Goal: Find specific fact: Find specific fact

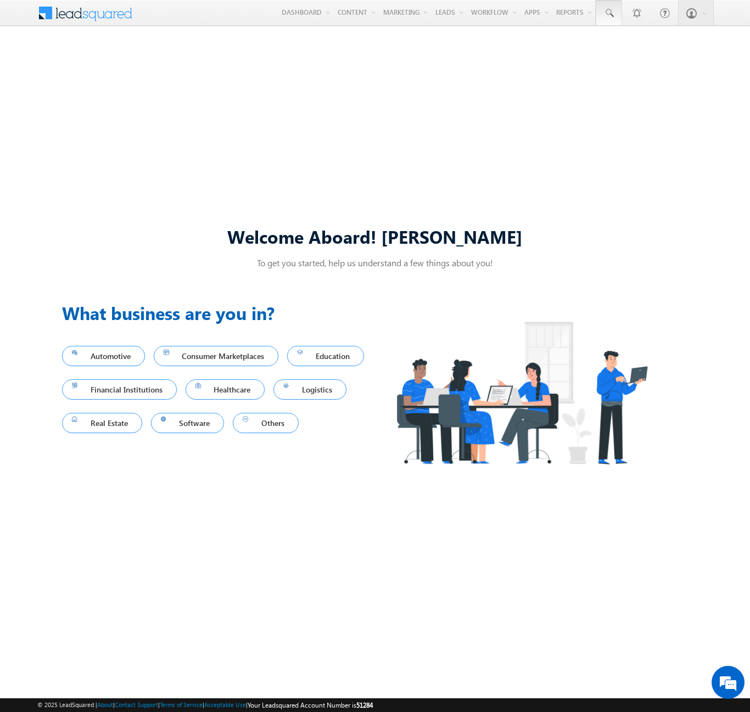
click at [608, 13] on span at bounding box center [608, 13] width 11 height 11
type input "8976938728"
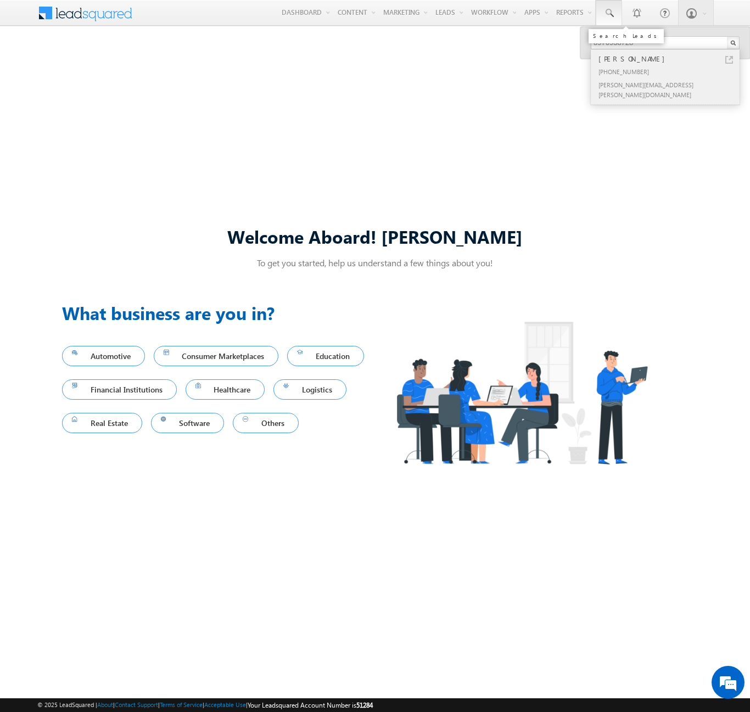
click at [670, 59] on div "[PERSON_NAME]" at bounding box center [669, 59] width 147 height 12
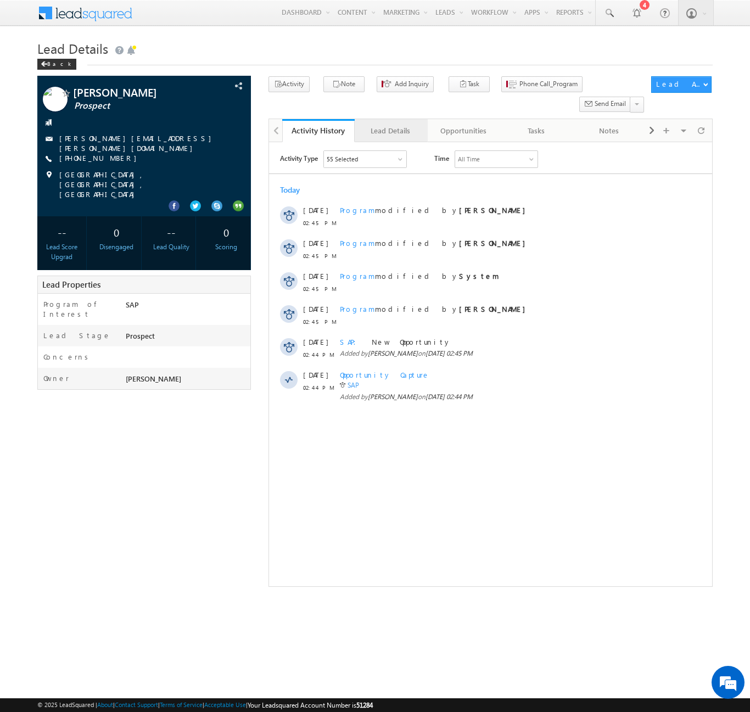
click at [390, 124] on div "Lead Details" at bounding box center [390, 130] width 54 height 13
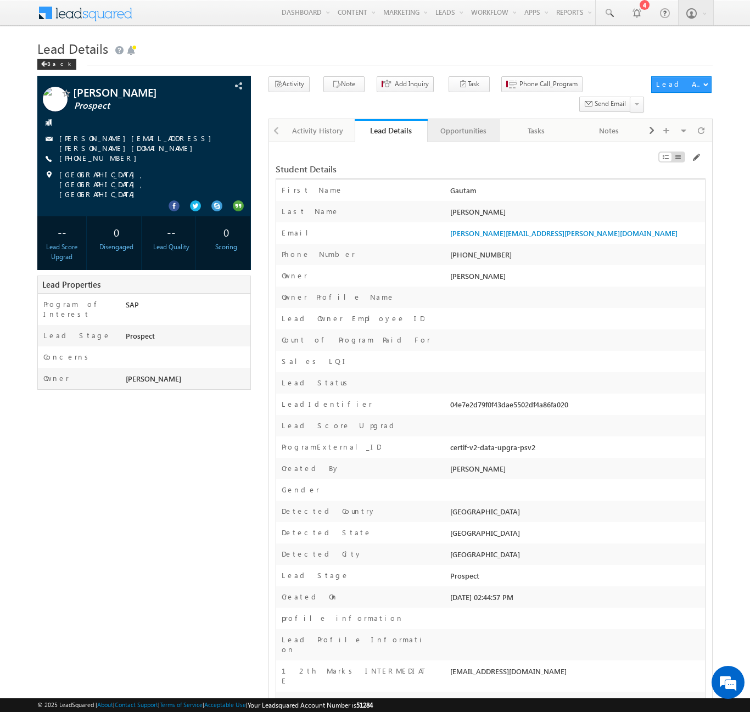
click at [463, 124] on div "Opportunities" at bounding box center [463, 130] width 54 height 13
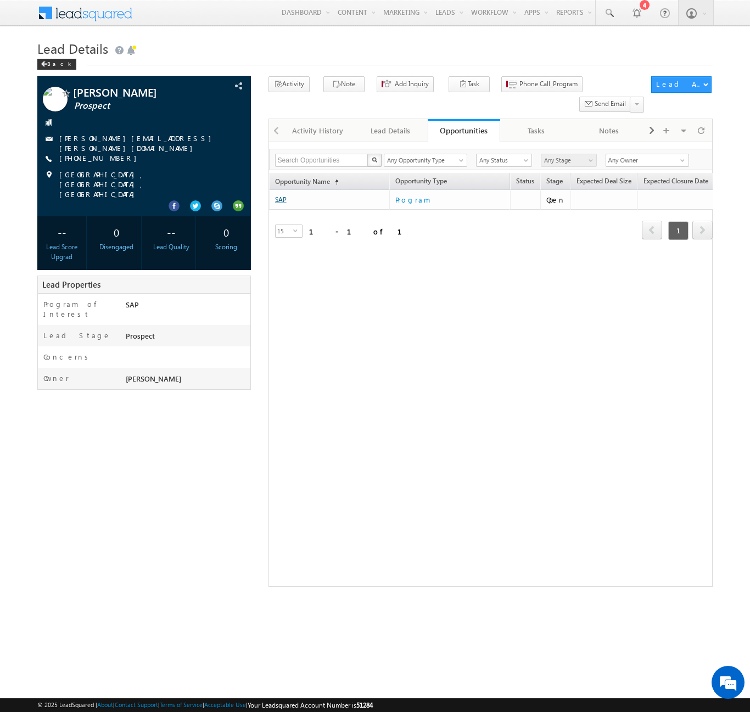
click at [281, 195] on link "SAP" at bounding box center [281, 199] width 12 height 8
